Goal: Check status: Check status

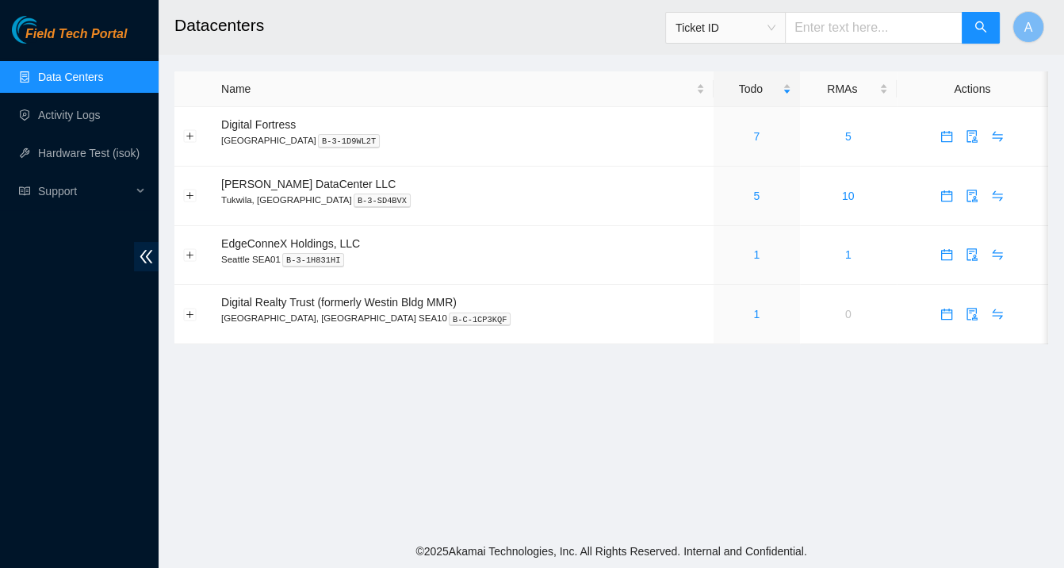
type input "B-V-5X0W08X"
click at [980, 25] on icon "search" at bounding box center [981, 27] width 13 height 13
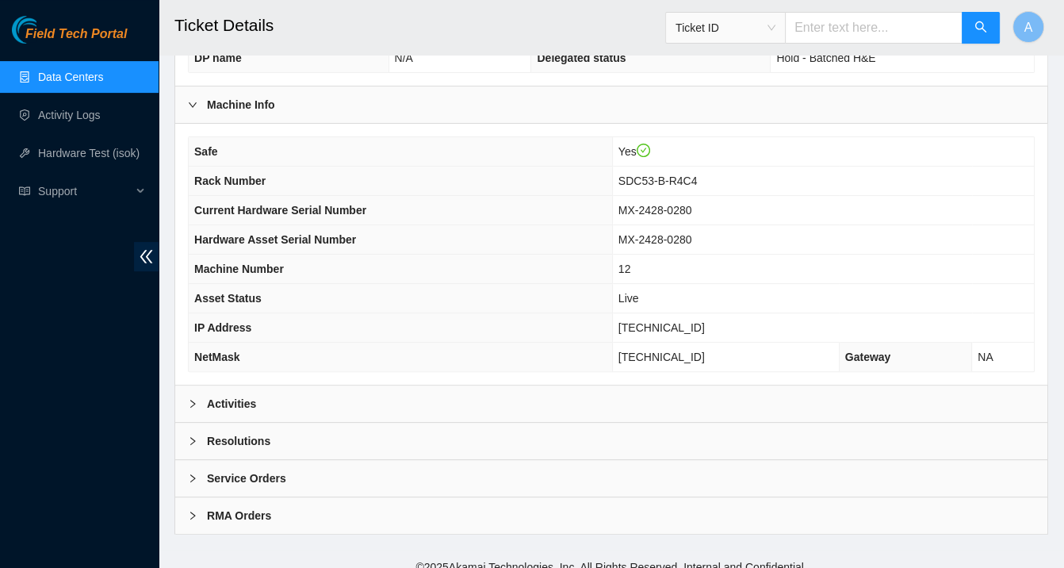
scroll to position [453, 0]
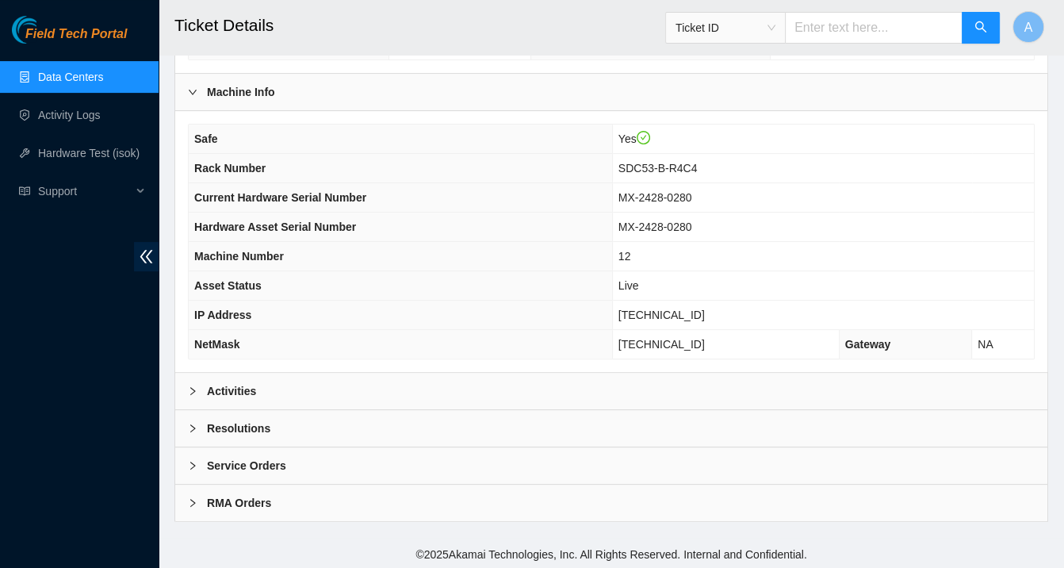
click at [487, 385] on div "Activities" at bounding box center [611, 391] width 872 height 36
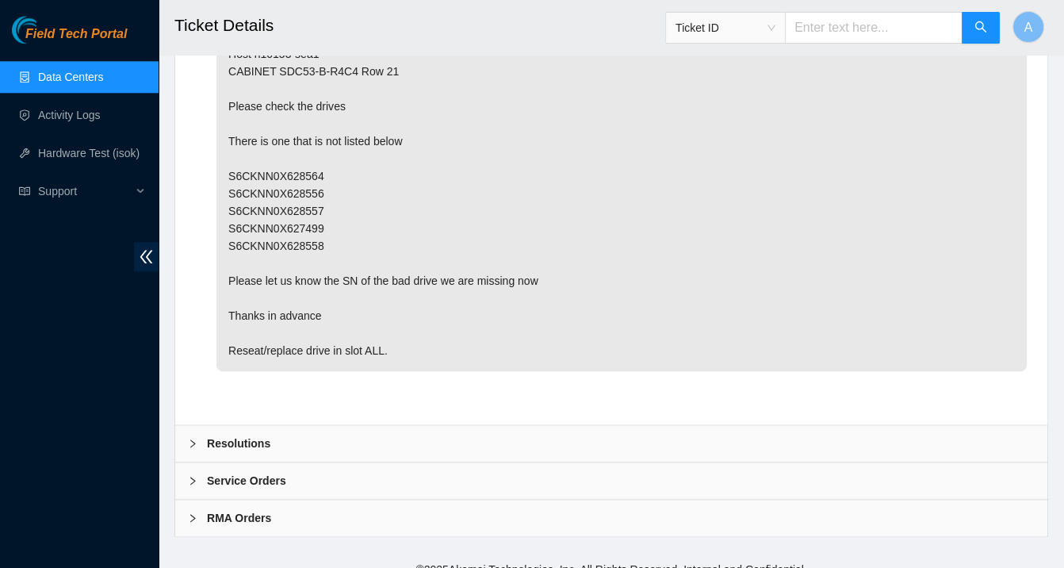
scroll to position [1832, 0]
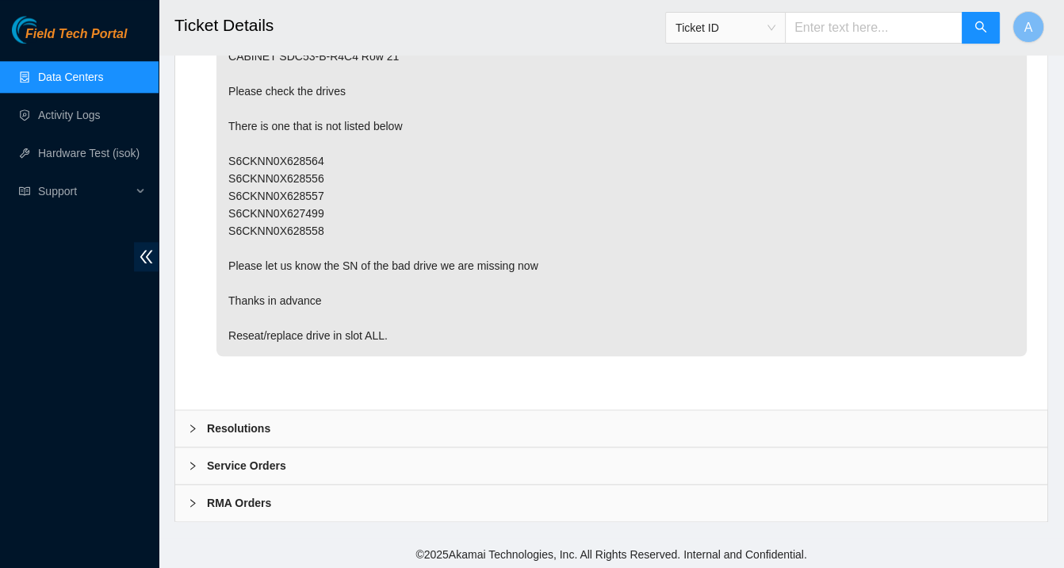
click at [455, 427] on div "Resolutions" at bounding box center [611, 428] width 872 height 36
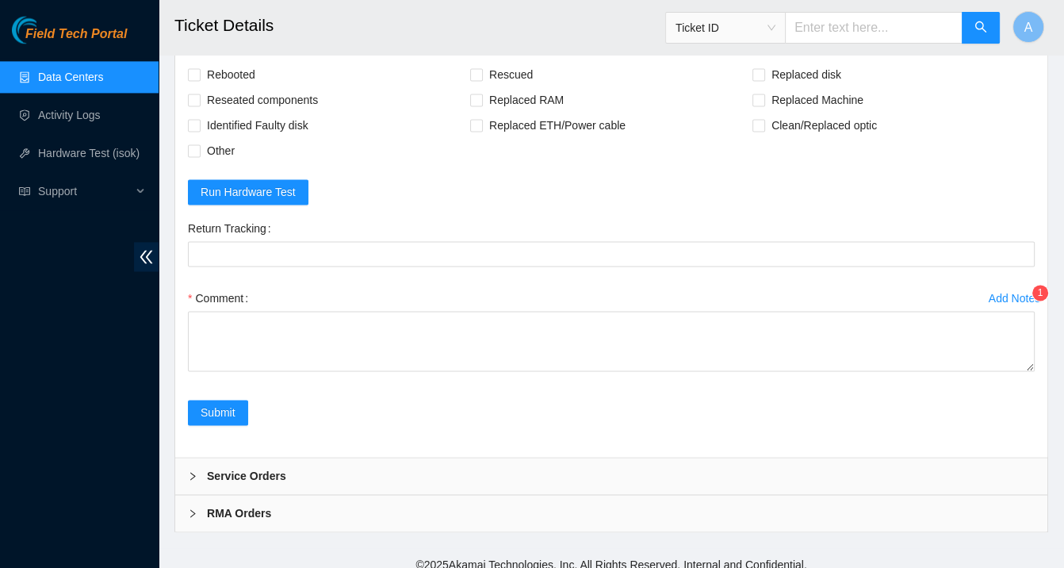
scroll to position [2240, 0]
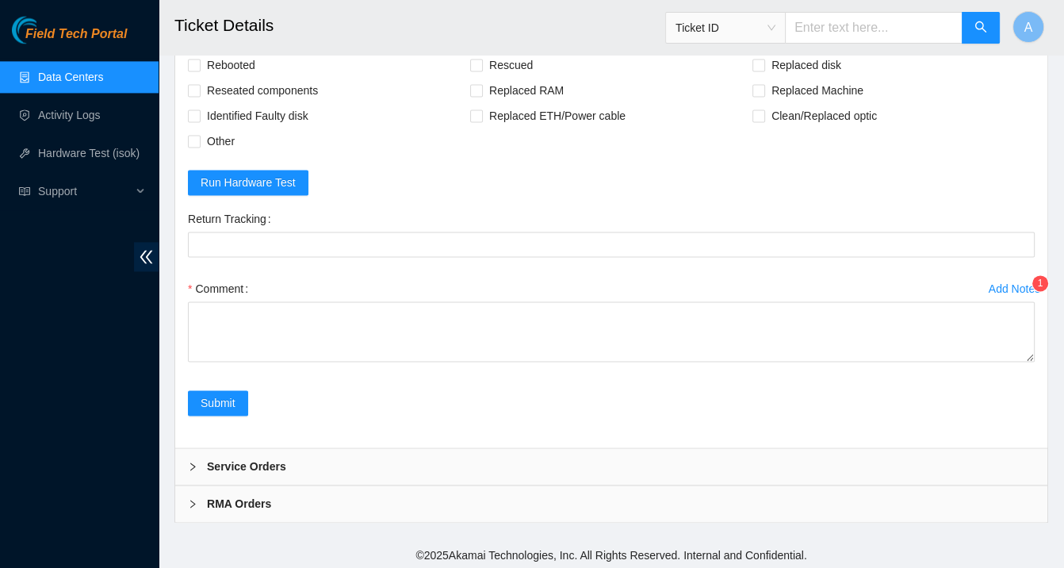
click at [427, 475] on div "Service Orders" at bounding box center [611, 466] width 872 height 36
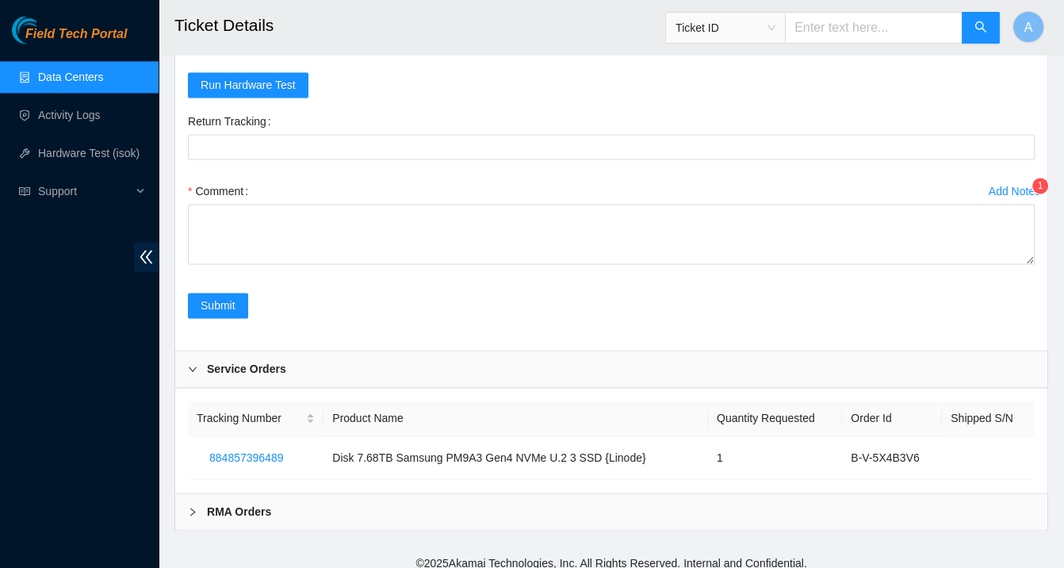
scroll to position [2345, 0]
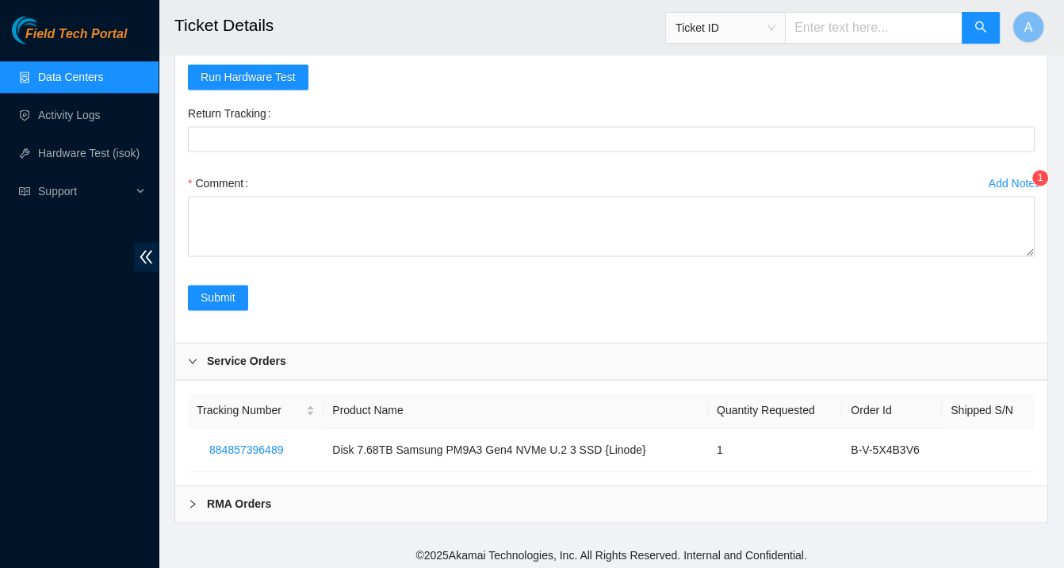
click at [318, 504] on div "RMA Orders" at bounding box center [611, 503] width 872 height 36
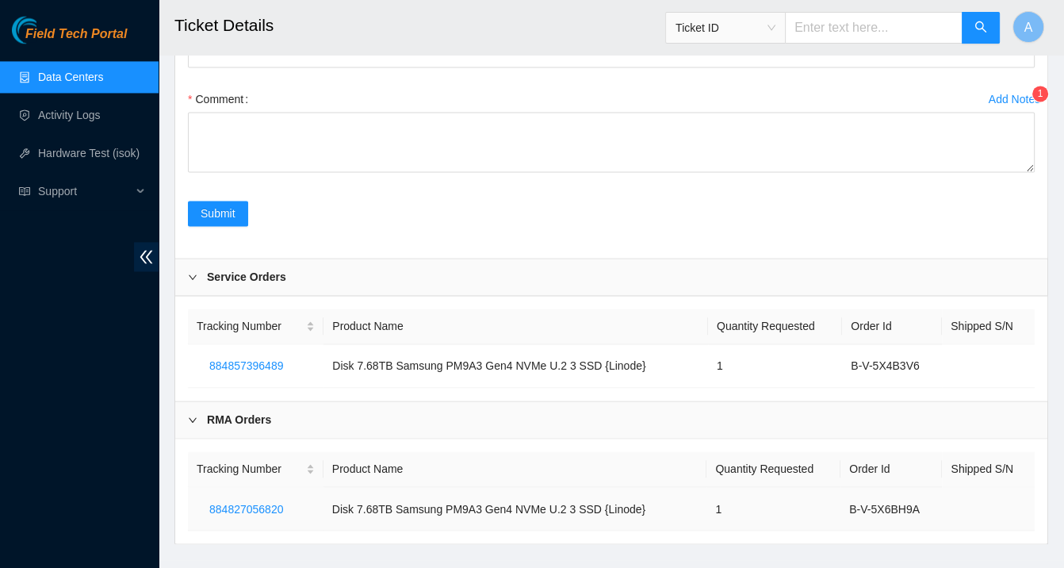
scroll to position [2451, 0]
